Goal: Information Seeking & Learning: Check status

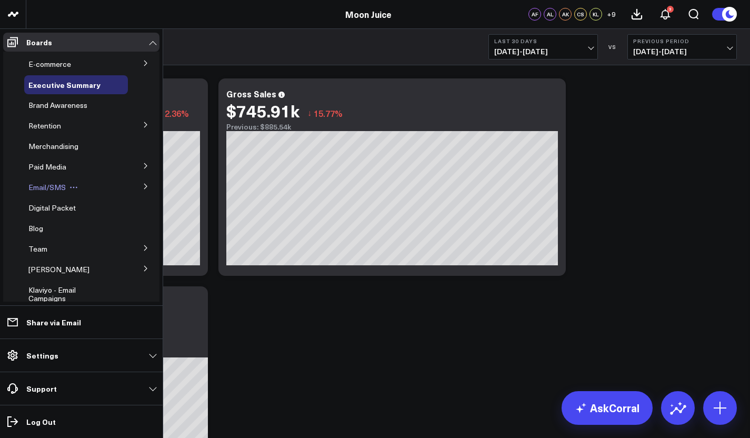
click at [58, 190] on span "Email/SMS" at bounding box center [46, 187] width 37 height 10
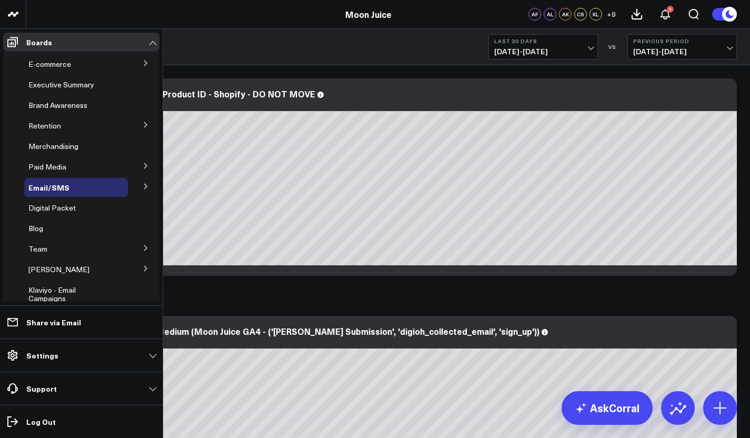
click at [134, 184] on button at bounding box center [145, 186] width 27 height 16
click at [36, 224] on span "Email Performance" at bounding box center [67, 225] width 64 height 10
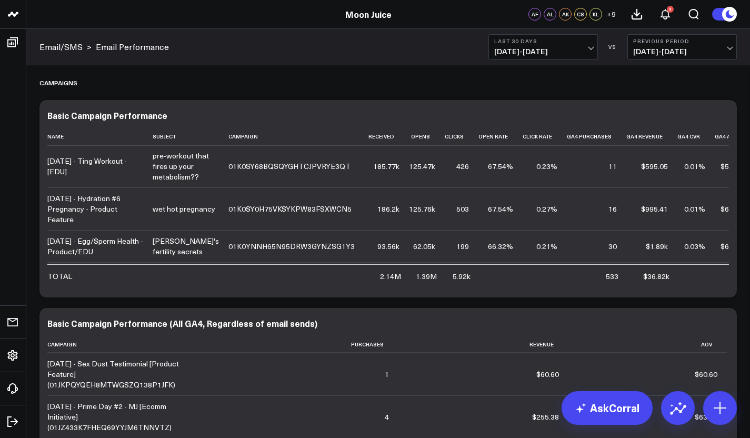
click at [542, 55] on span "[DATE] - [DATE]" at bounding box center [543, 51] width 98 height 8
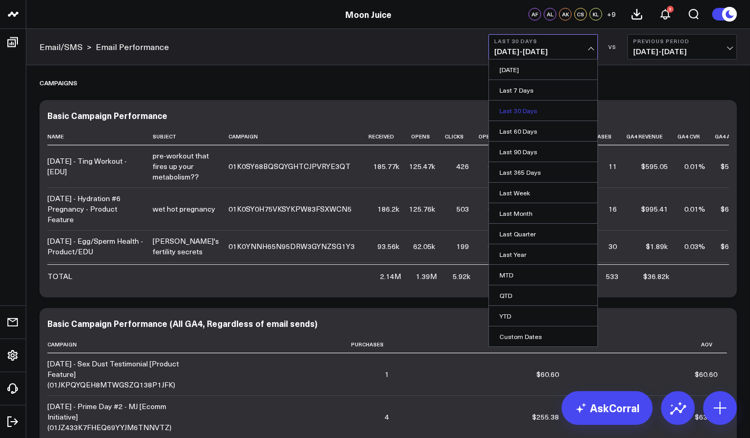
click at [529, 100] on link "Last 30 Days" at bounding box center [543, 110] width 108 height 20
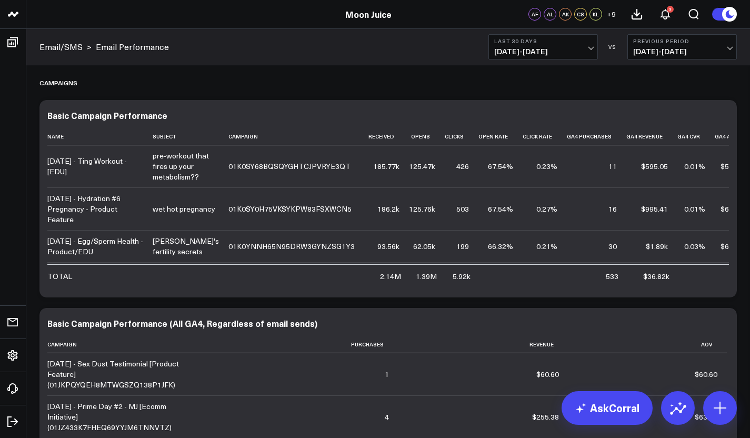
click at [537, 60] on div "Email/SMS > Email Performance Last 30 Days [DATE] - [DATE] VS Previous Period […" at bounding box center [387, 47] width 723 height 36
click at [520, 48] on span "[DATE] - [DATE]" at bounding box center [543, 51] width 98 height 8
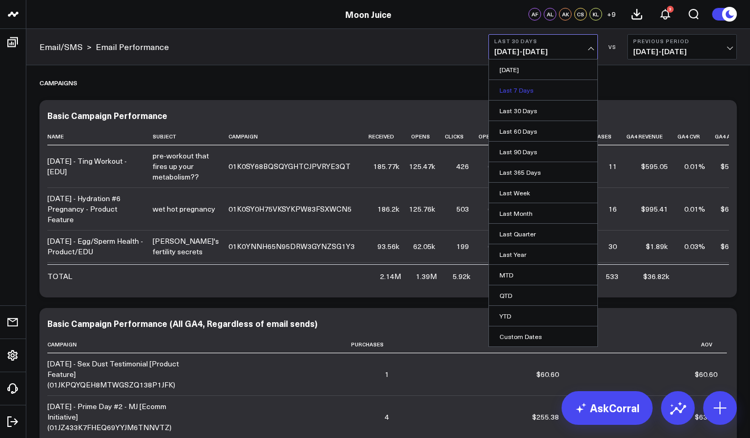
click at [513, 83] on link "Last 7 Days" at bounding box center [543, 90] width 108 height 20
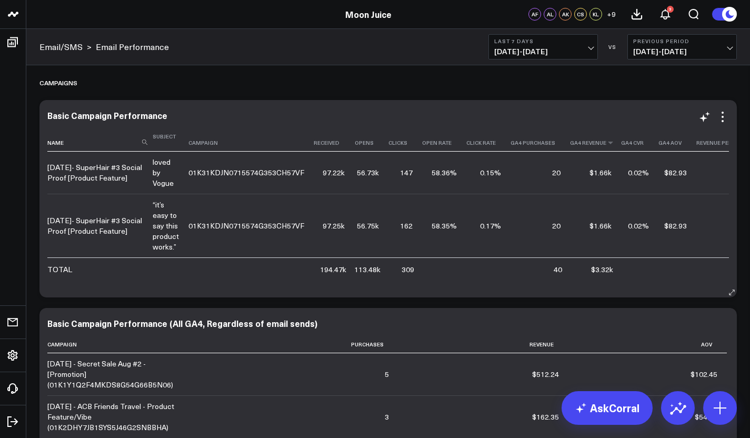
click at [604, 147] on th "Ga4 Revenue" at bounding box center [595, 140] width 51 height 24
click at [606, 143] on icon at bounding box center [610, 142] width 8 height 6
click at [606, 142] on icon at bounding box center [610, 142] width 8 height 6
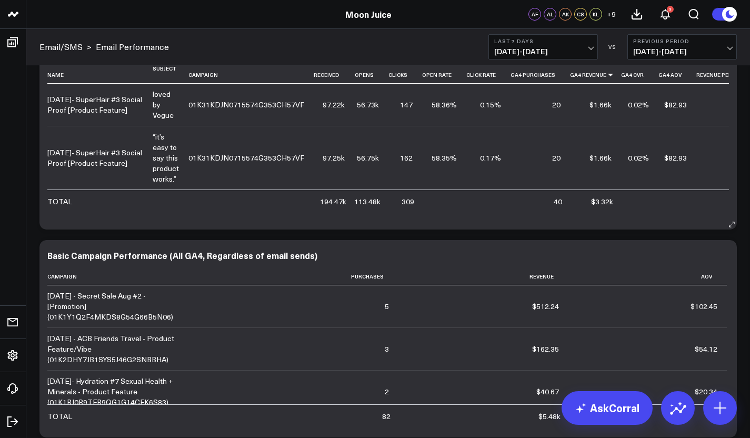
scroll to position [60, 0]
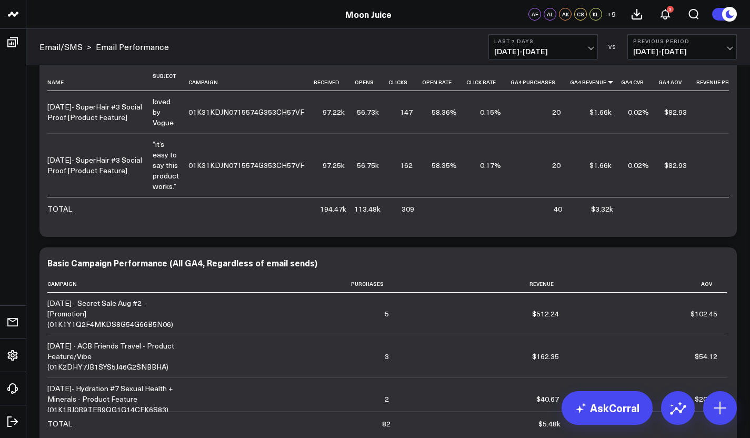
click at [575, 47] on span "[DATE] - [DATE]" at bounding box center [543, 51] width 98 height 8
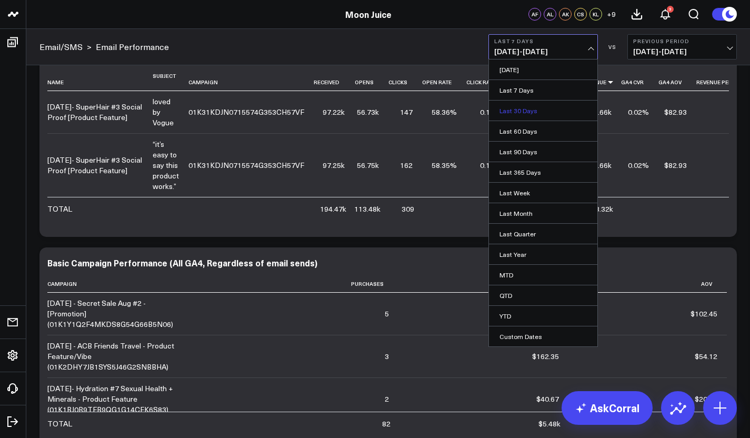
click at [528, 116] on link "Last 30 Days" at bounding box center [543, 110] width 108 height 20
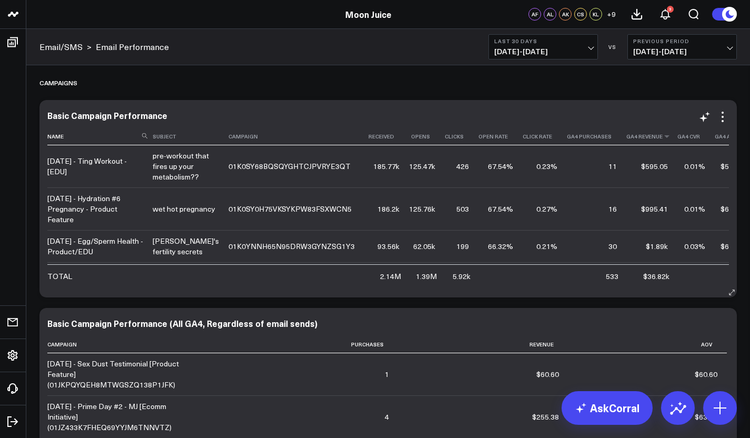
click at [626, 140] on th "Ga4 Revenue" at bounding box center [651, 136] width 51 height 17
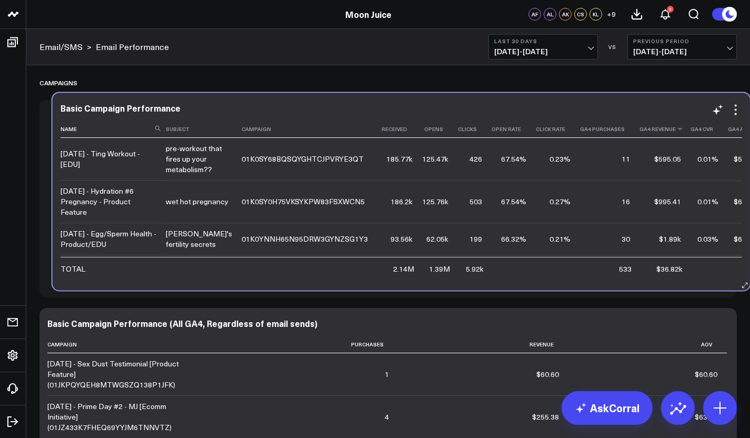
click at [639, 133] on th "Ga4 Revenue" at bounding box center [664, 128] width 51 height 17
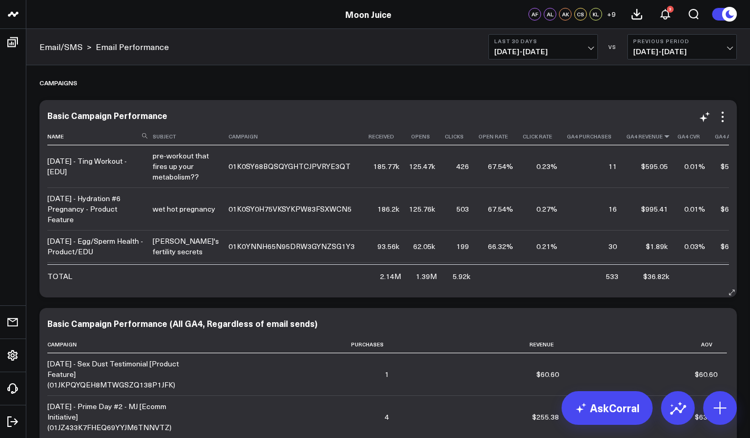
click at [662, 136] on icon at bounding box center [666, 136] width 8 height 6
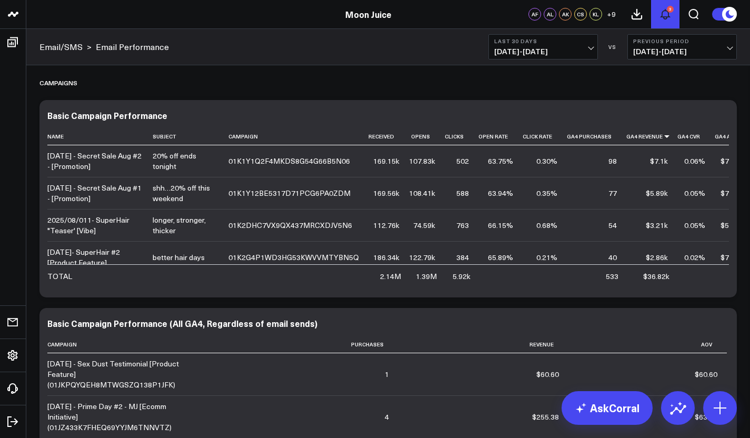
click at [667, 12] on icon at bounding box center [665, 13] width 8 height 9
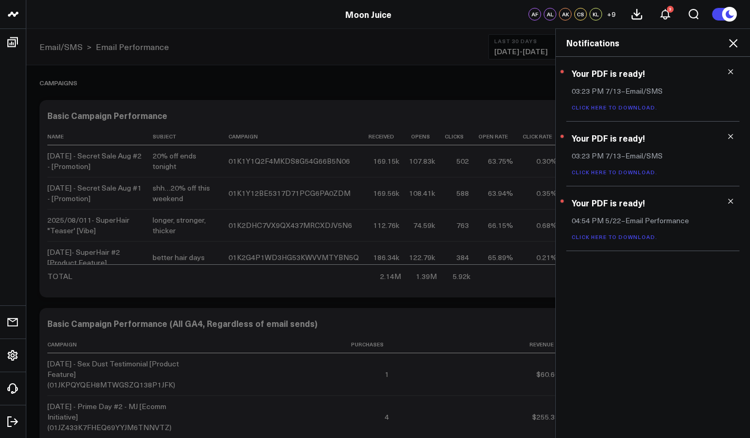
click at [738, 43] on icon at bounding box center [732, 43] width 13 height 13
